Goal: Information Seeking & Learning: Learn about a topic

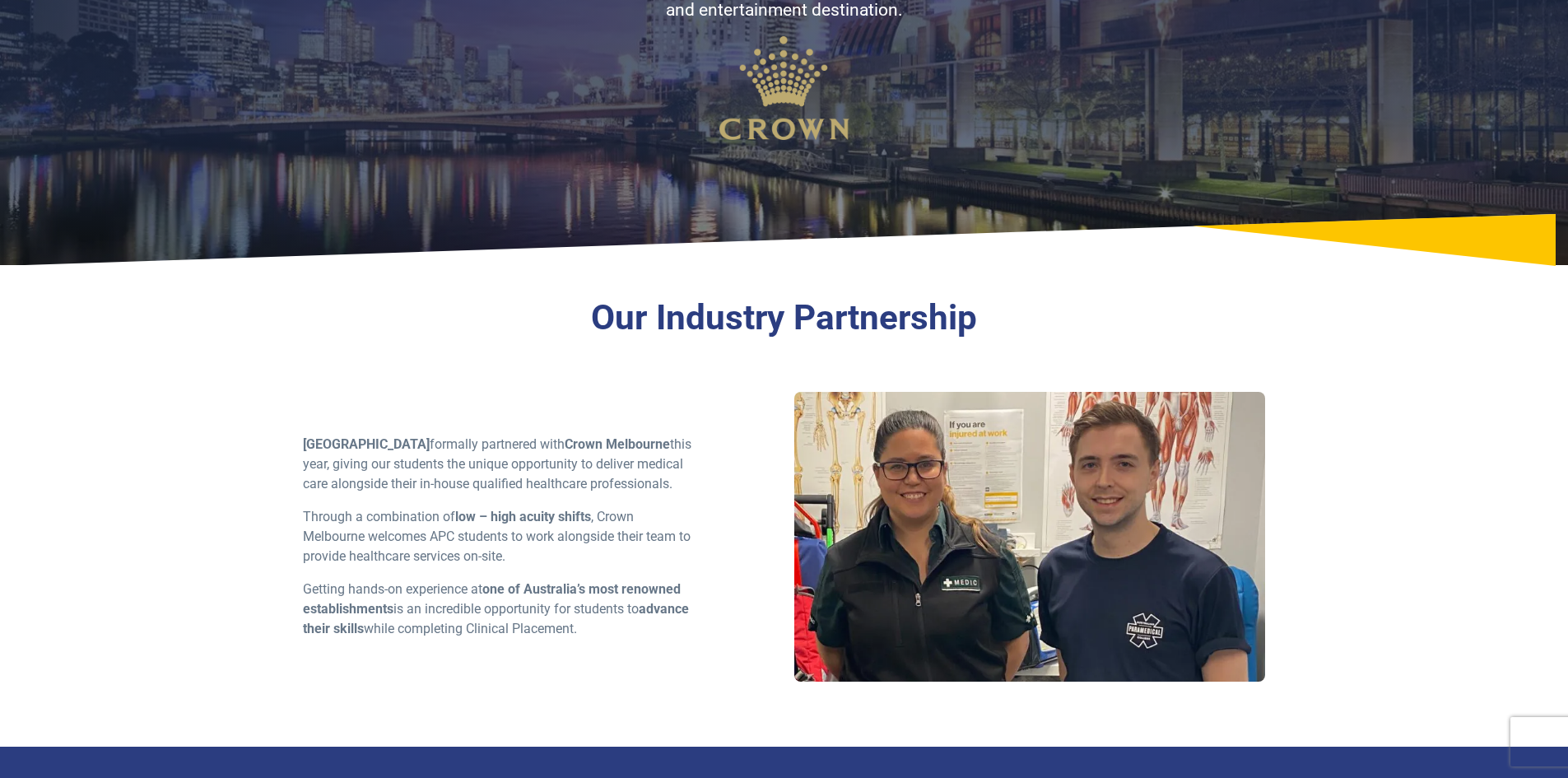
scroll to position [329, 0]
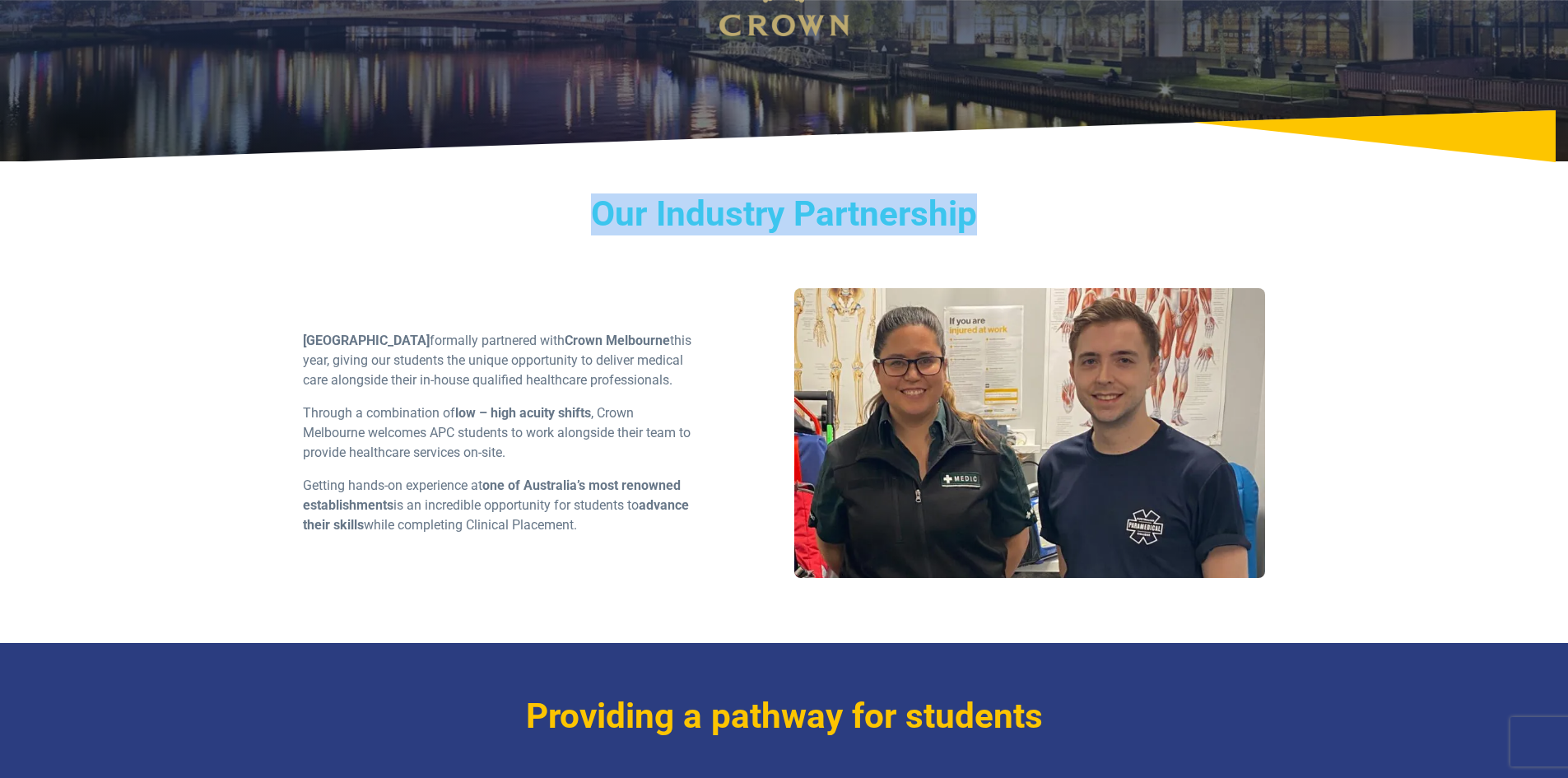
drag, startPoint x: 525, startPoint y: 219, endPoint x: 1062, endPoint y: 201, distance: 537.3
click at [1062, 201] on h3 "Our Industry Partnership" at bounding box center [784, 214] width 963 height 42
drag, startPoint x: 1062, startPoint y: 201, endPoint x: 642, endPoint y: 191, distance: 420.1
click at [645, 191] on div "Our Industry Partnership Australian Paramedical College formally partnered with…" at bounding box center [784, 408] width 1152 height 469
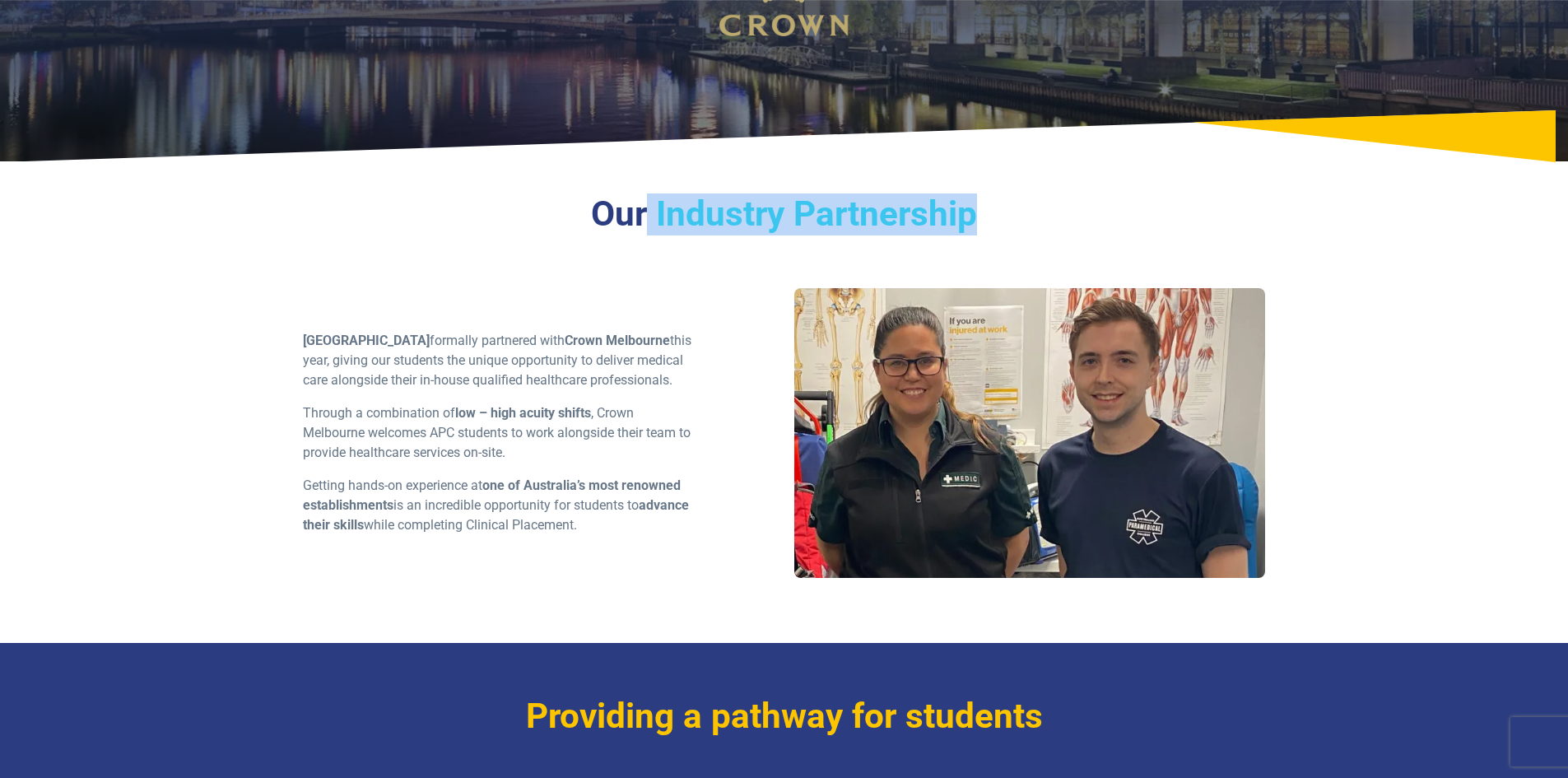
click at [642, 191] on div "Our Industry Partnership Australian Paramedical College formally partnered with…" at bounding box center [784, 408] width 1152 height 469
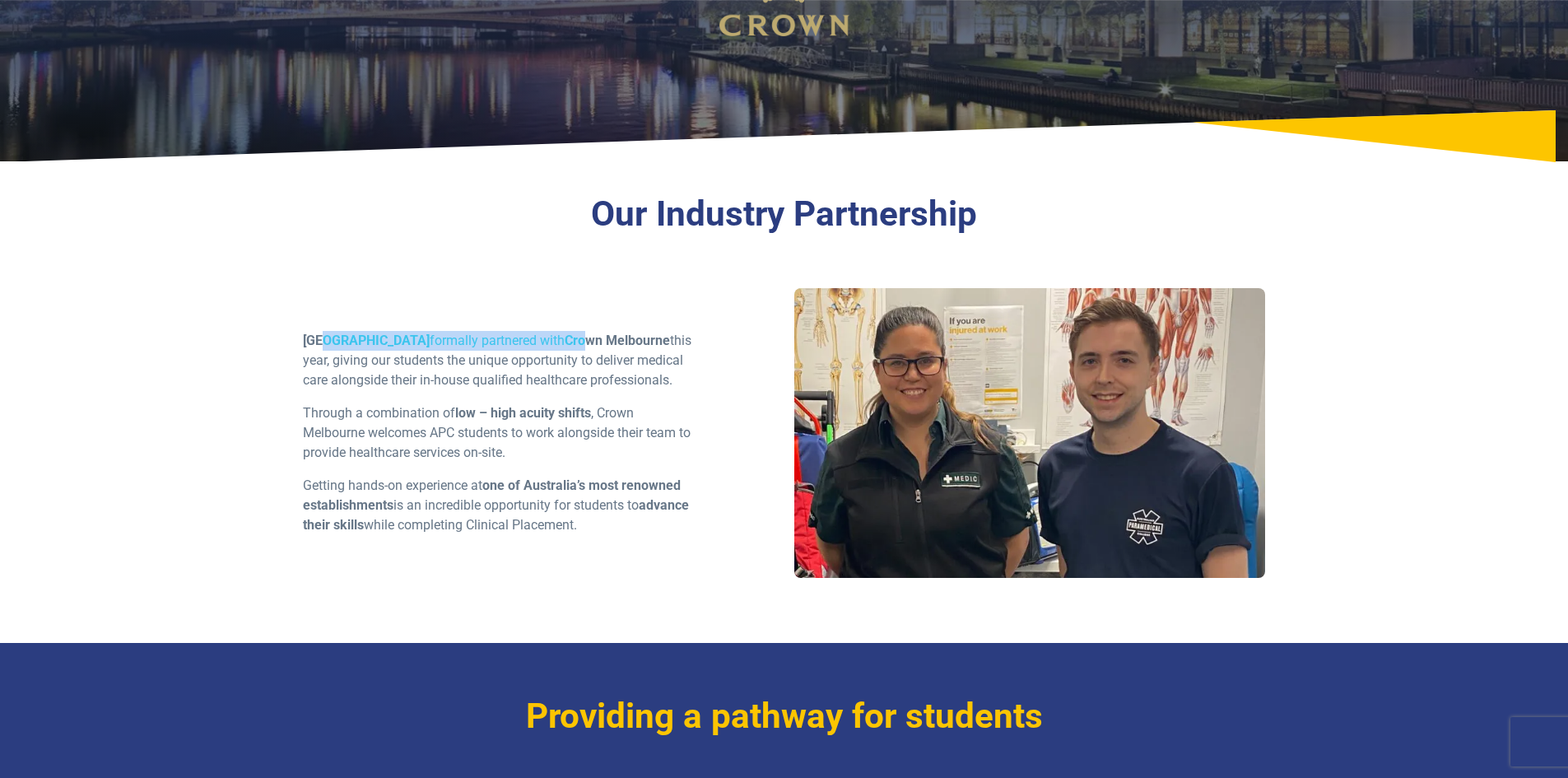
drag, startPoint x: 318, startPoint y: 323, endPoint x: 650, endPoint y: 321, distance: 332.0
click at [650, 331] on p "Australian Paramedical College formally partnered with Crown Melbourne this yea…" at bounding box center [497, 361] width 389 height 60
drag, startPoint x: 622, startPoint y: 322, endPoint x: 629, endPoint y: 341, distance: 20.2
click at [629, 341] on p "Australian Paramedical College formally partnered with Crown Melbourne this yea…" at bounding box center [497, 361] width 389 height 60
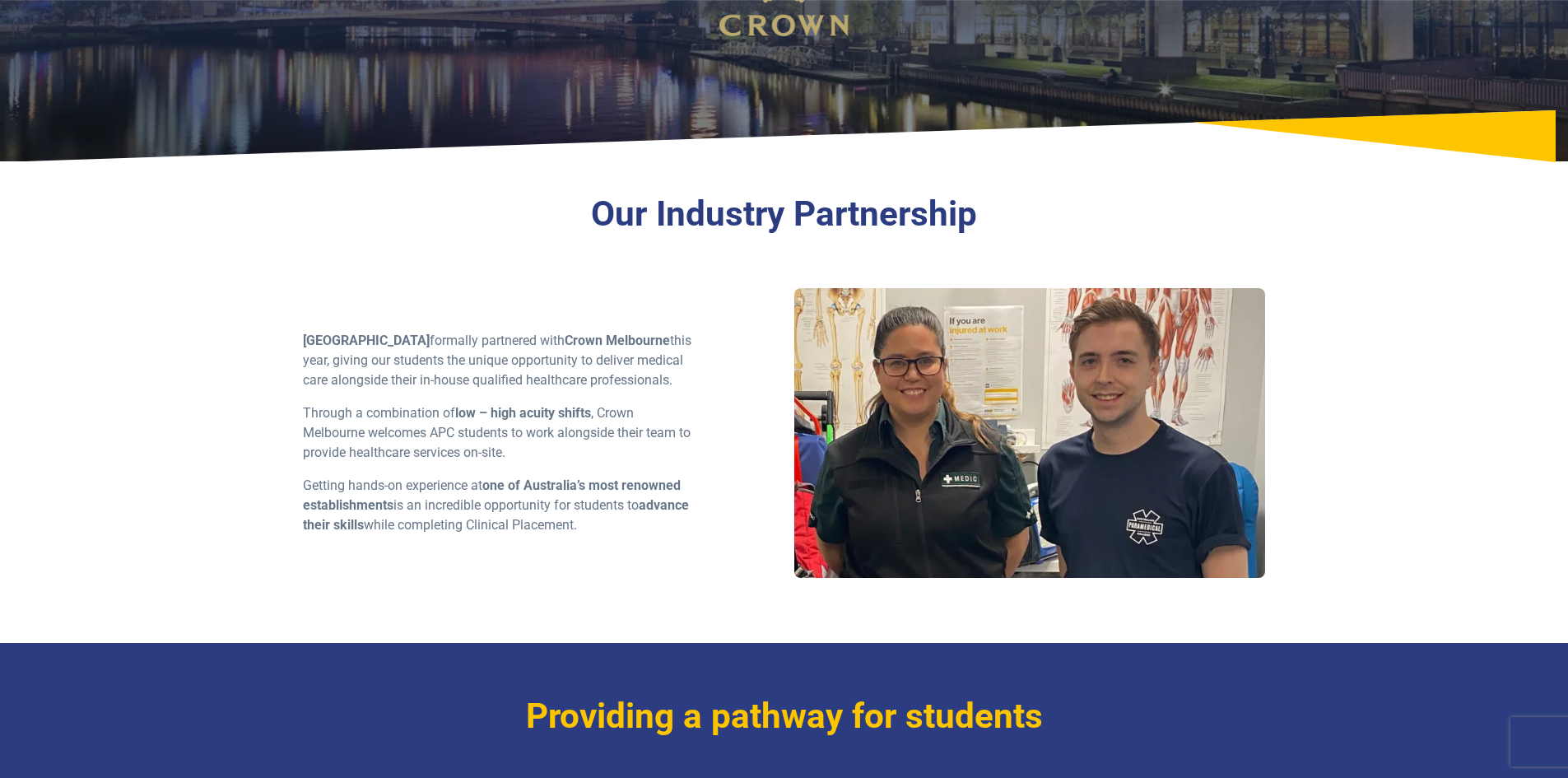
click at [629, 341] on p "Australian Paramedical College formally partnered with Crown Melbourne this yea…" at bounding box center [497, 361] width 389 height 60
drag, startPoint x: 437, startPoint y: 358, endPoint x: 617, endPoint y: 355, distance: 180.0
click at [613, 355] on p "Australian Paramedical College formally partnered with Crown Melbourne this yea…" at bounding box center [497, 361] width 389 height 60
drag, startPoint x: 617, startPoint y: 355, endPoint x: 617, endPoint y: 377, distance: 22.0
click at [617, 356] on p "Australian Paramedical College formally partnered with Crown Melbourne this yea…" at bounding box center [497, 361] width 389 height 60
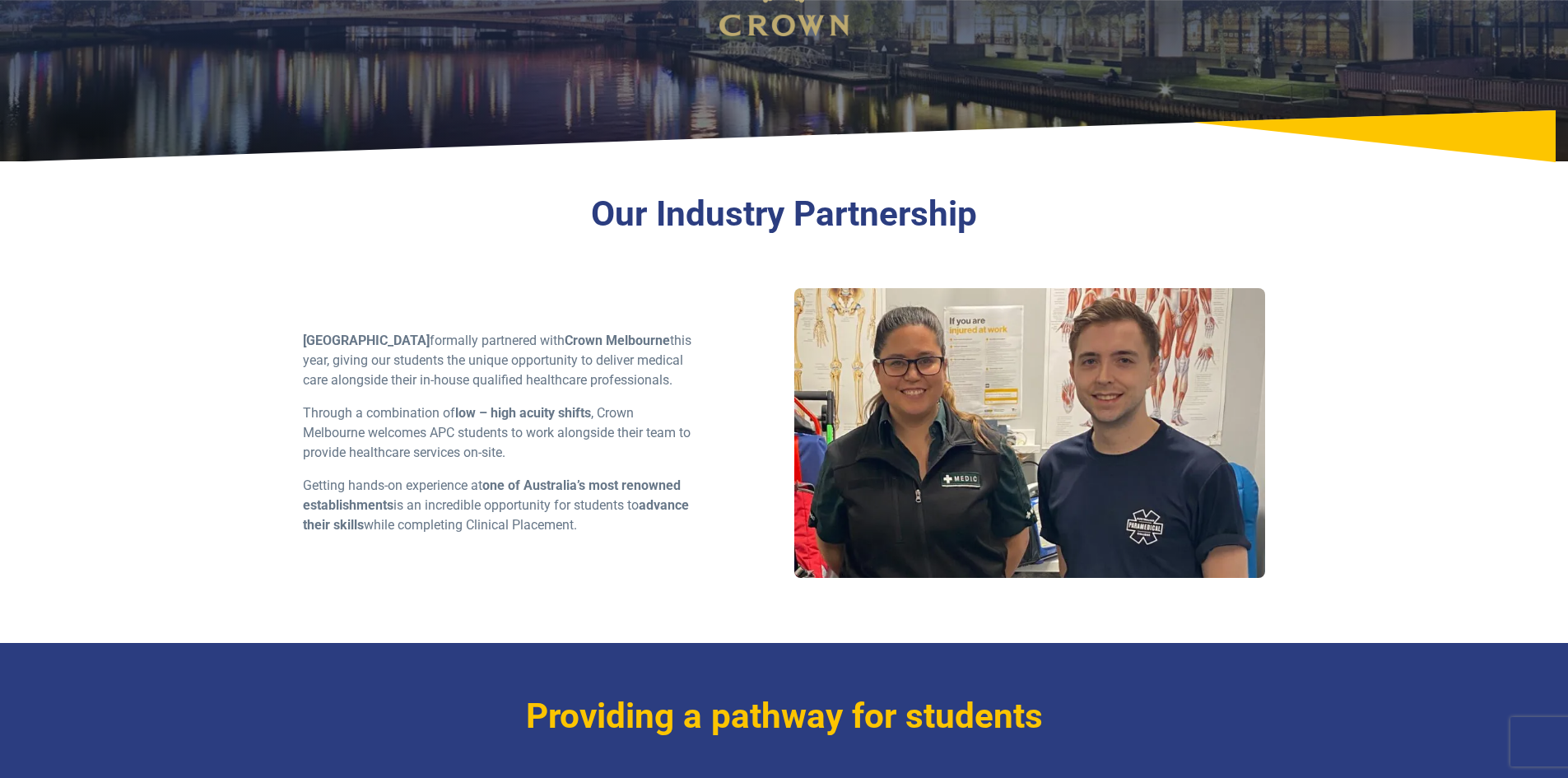
click at [486, 413] on p "Through a combination of low – high acuity shifts , Crown Melbourne welcomes AP…" at bounding box center [497, 433] width 389 height 60
drag, startPoint x: 454, startPoint y: 417, endPoint x: 562, endPoint y: 421, distance: 108.1
click at [562, 421] on p "Through a combination of low – high acuity shifts , Crown Melbourne welcomes AP…" at bounding box center [497, 433] width 389 height 60
click at [562, 421] on strong "low – high acuity shifts" at bounding box center [522, 413] width 136 height 16
drag, startPoint x: 325, startPoint y: 419, endPoint x: 505, endPoint y: 431, distance: 180.4
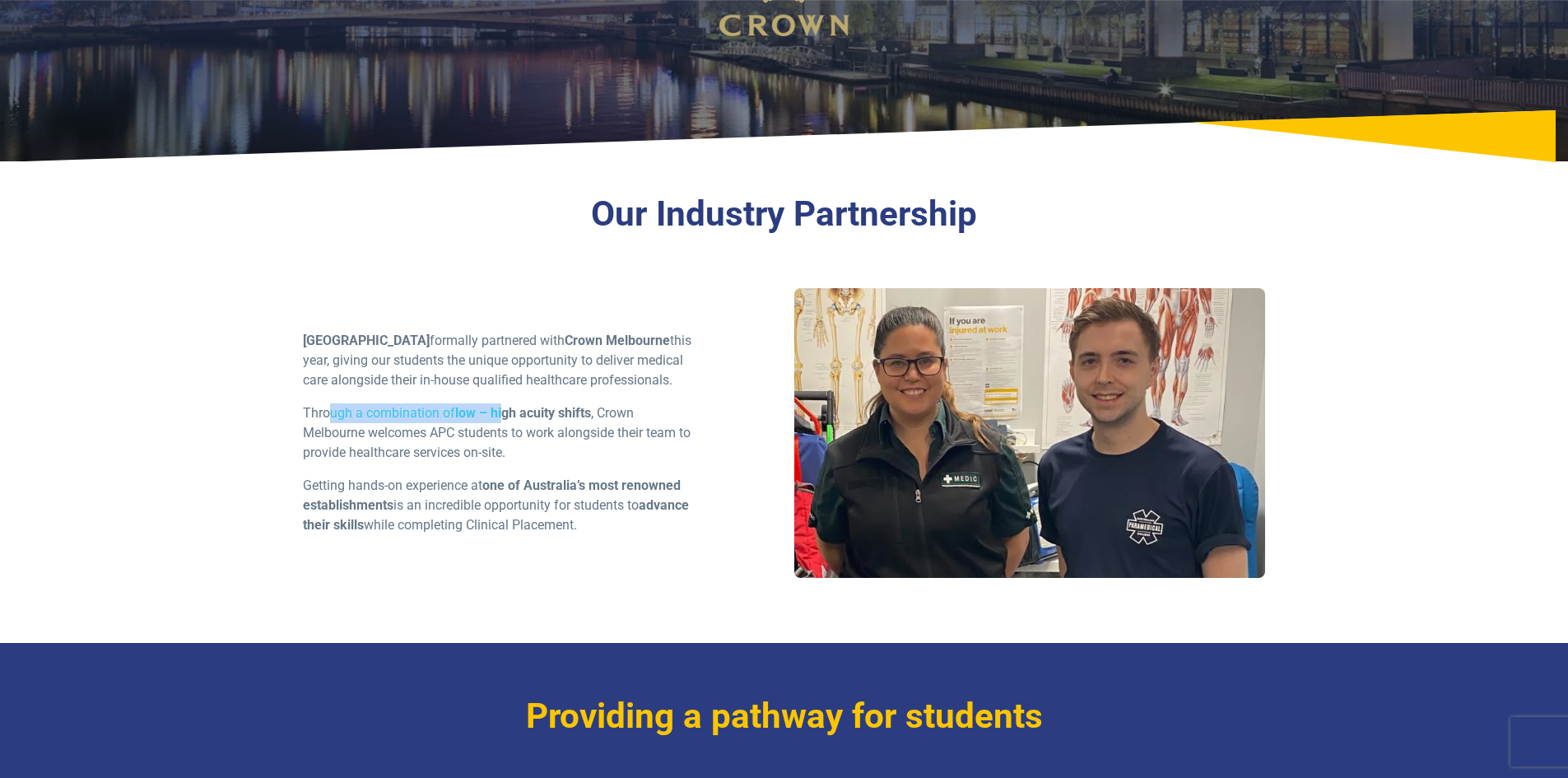
click at [505, 431] on p "Through a combination of low – high acuity shifts , Crown Melbourne welcomes AP…" at bounding box center [497, 433] width 389 height 60
drag, startPoint x: 485, startPoint y: 430, endPoint x: 535, endPoint y: 433, distance: 50.1
click at [535, 433] on p "Through a combination of low – high acuity shifts , Crown Melbourne welcomes AP…" at bounding box center [497, 433] width 389 height 60
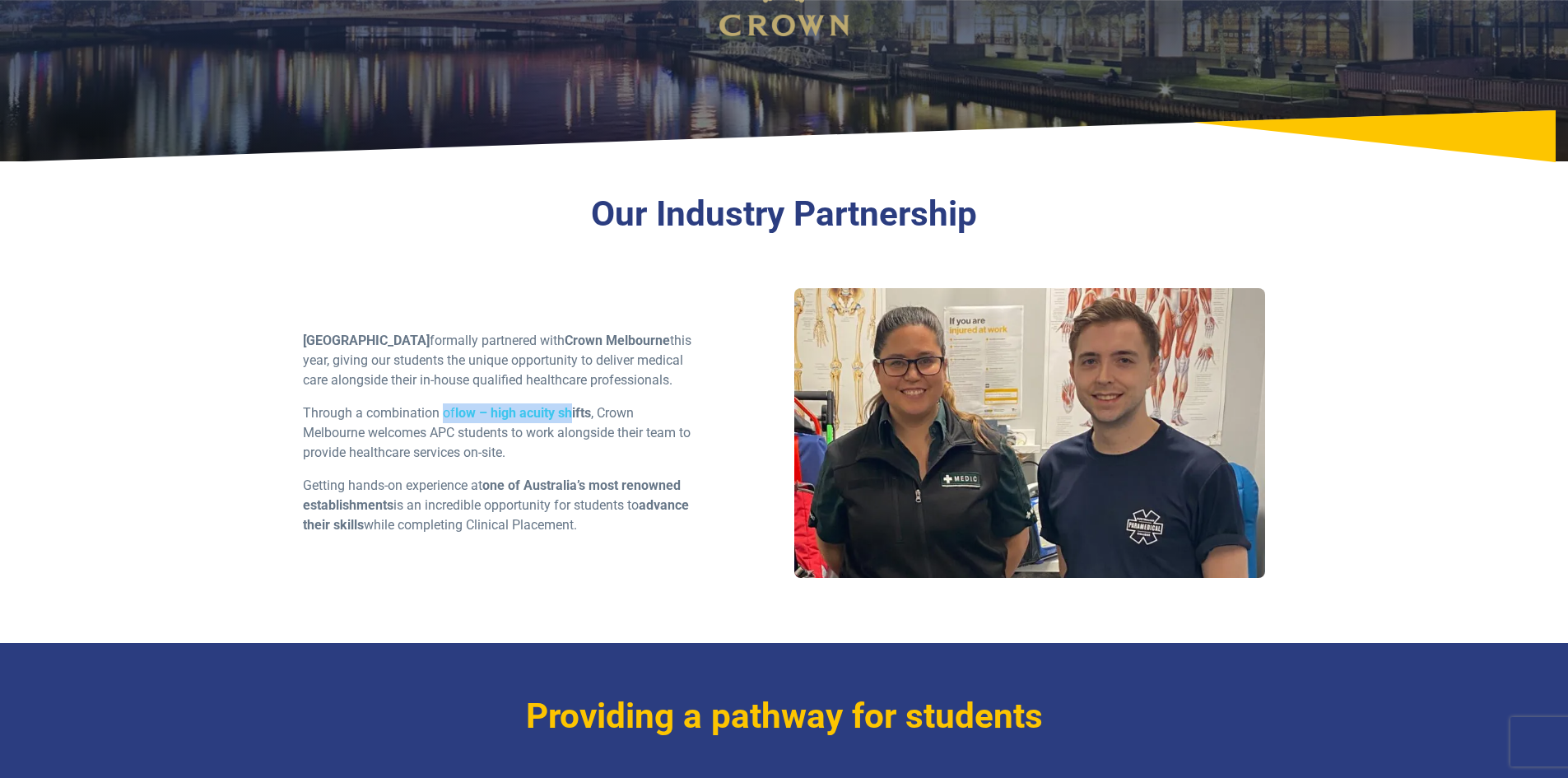
drag, startPoint x: 441, startPoint y: 424, endPoint x: 574, endPoint y: 418, distance: 133.1
click at [574, 418] on p "Through a combination of low – high acuity shifts , Crown Melbourne welcomes AP…" at bounding box center [497, 433] width 389 height 60
click at [574, 418] on strong "low – high acuity shifts" at bounding box center [522, 413] width 136 height 16
drag, startPoint x: 472, startPoint y: 417, endPoint x: 662, endPoint y: 425, distance: 190.2
click at [662, 425] on p "Through a combination of low – high acuity shifts , Crown Melbourne welcomes AP…" at bounding box center [497, 433] width 389 height 60
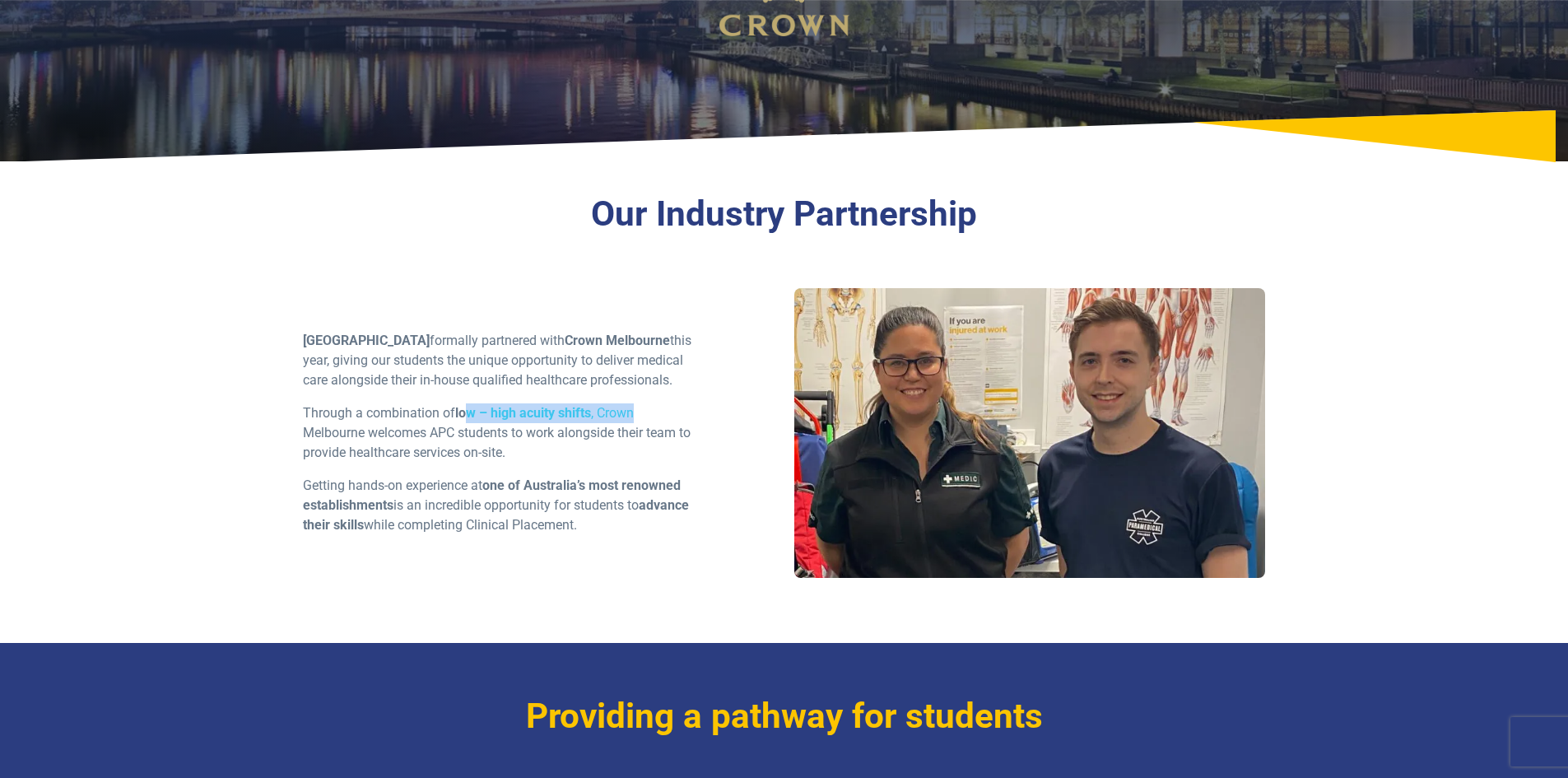
click at [662, 425] on p "Through a combination of low – high acuity shifts , Crown Melbourne welcomes AP…" at bounding box center [497, 433] width 389 height 60
drag, startPoint x: 584, startPoint y: 420, endPoint x: 588, endPoint y: 443, distance: 23.3
click at [588, 443] on p "Through a combination of low – high acuity shifts , Crown Melbourne welcomes AP…" at bounding box center [497, 433] width 389 height 60
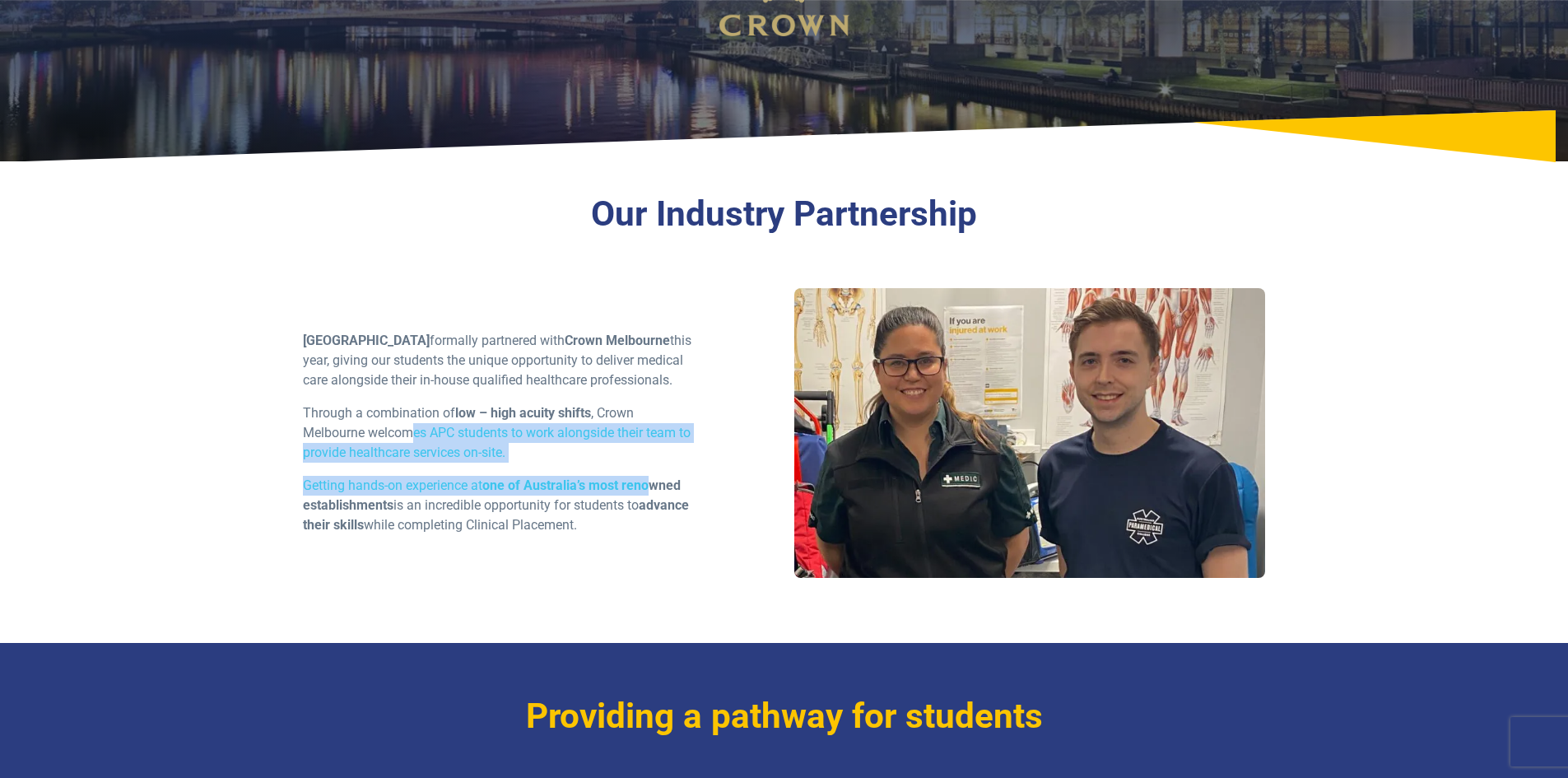
drag, startPoint x: 413, startPoint y: 438, endPoint x: 652, endPoint y: 480, distance: 242.7
click at [652, 480] on div "Australian Paramedical College formally partnered with Crown Melbourne this yea…" at bounding box center [497, 440] width 409 height 217
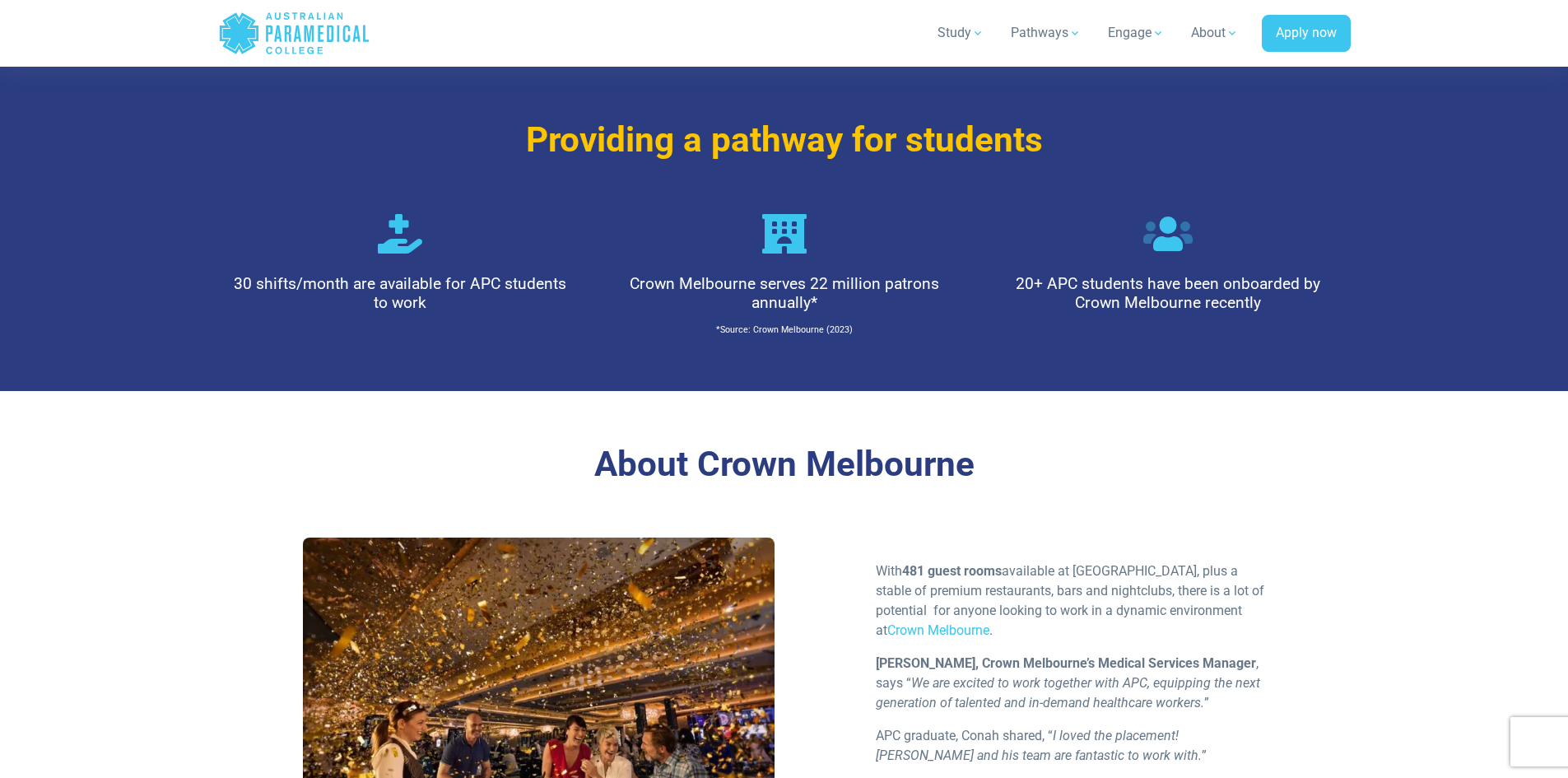
scroll to position [1482, 0]
